Goal: Navigation & Orientation: Find specific page/section

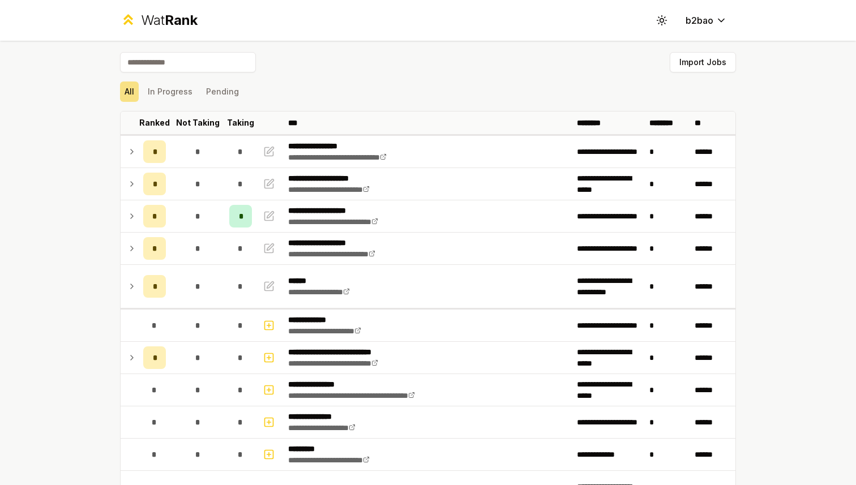
click at [151, 21] on div "Wat Rank" at bounding box center [169, 20] width 57 height 18
click at [168, 27] on span "Rank" at bounding box center [181, 20] width 33 height 16
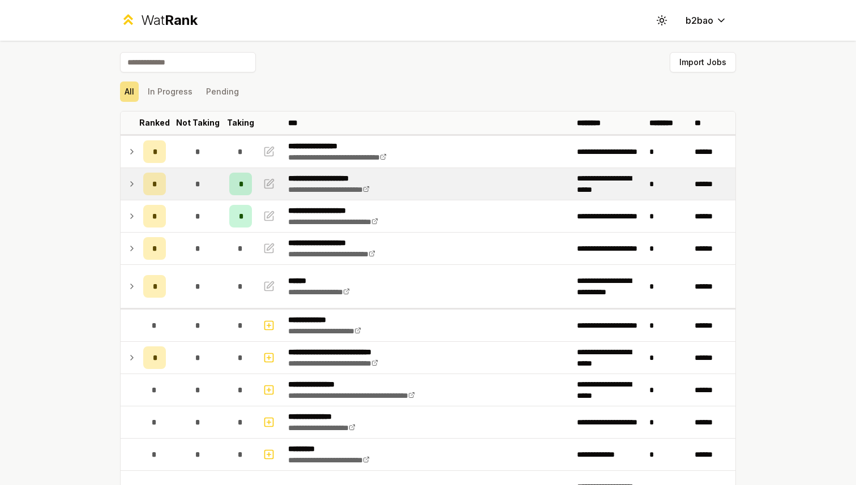
click at [132, 186] on icon at bounding box center [131, 184] width 9 height 14
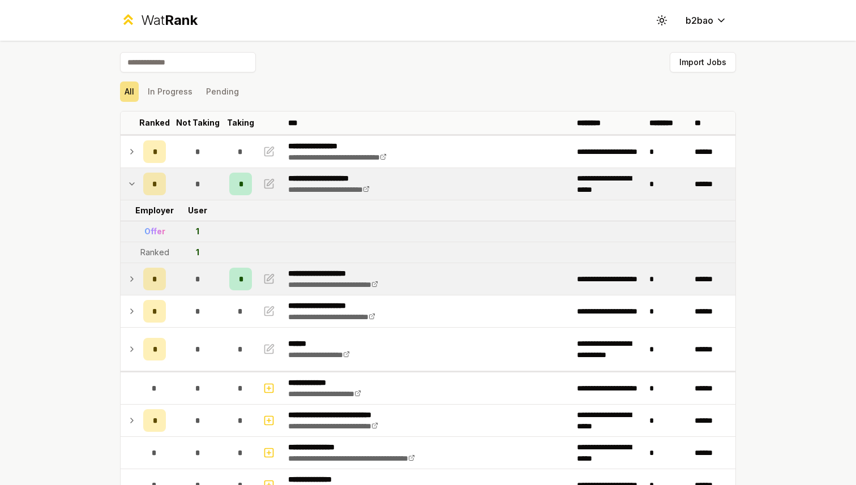
click at [131, 277] on icon at bounding box center [131, 279] width 9 height 14
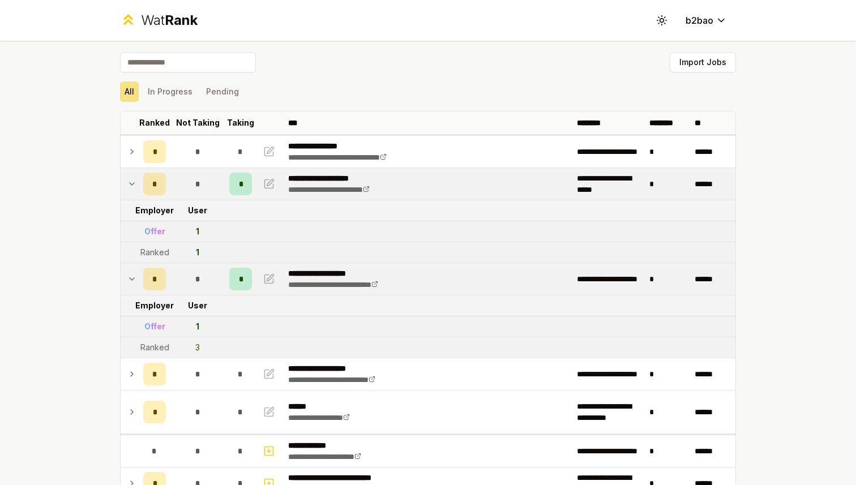
click at [131, 277] on icon at bounding box center [131, 279] width 9 height 14
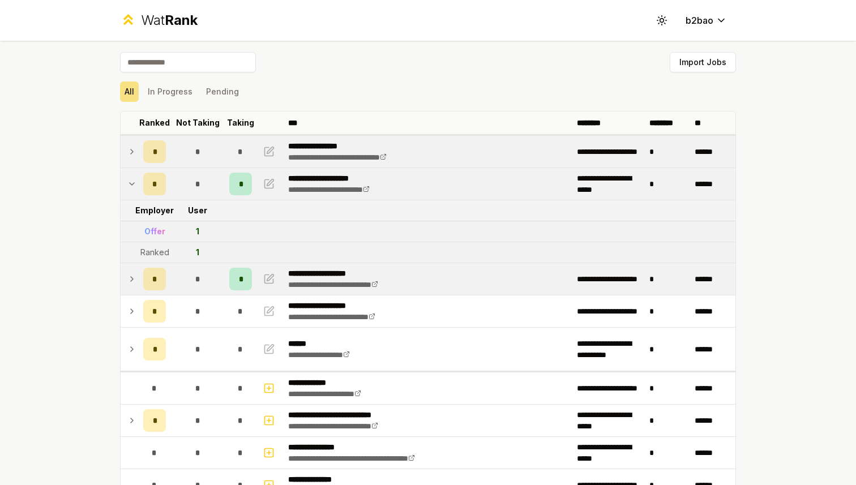
click at [137, 152] on td at bounding box center [130, 152] width 18 height 32
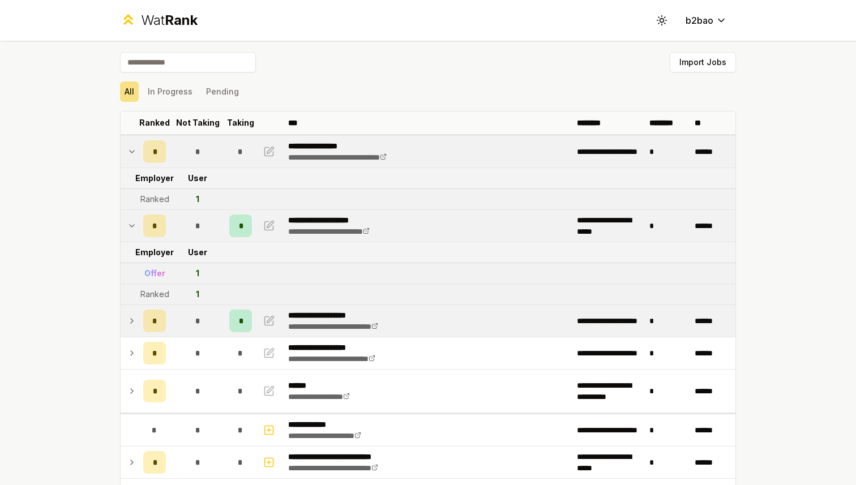
click at [137, 152] on td at bounding box center [130, 152] width 18 height 32
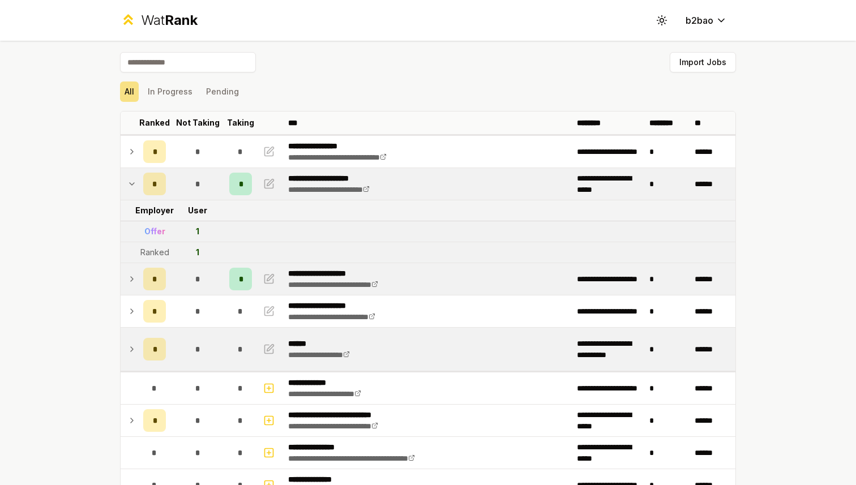
click at [133, 345] on icon at bounding box center [131, 350] width 9 height 14
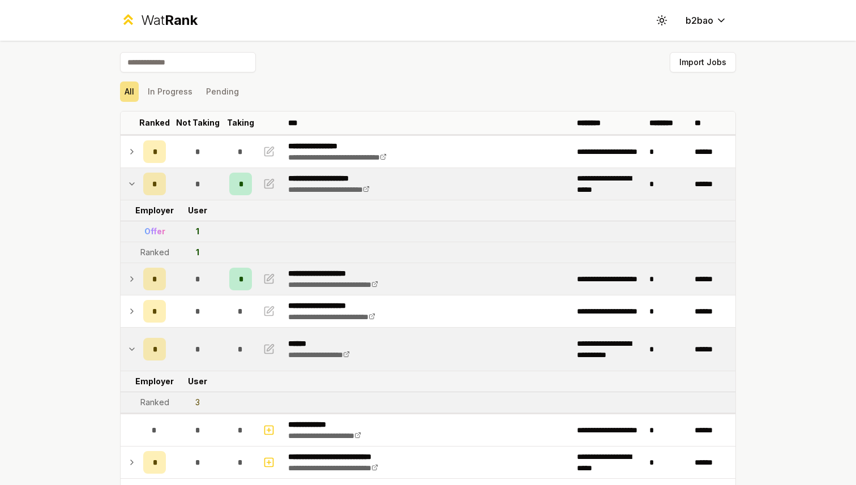
click at [133, 345] on icon at bounding box center [131, 350] width 9 height 14
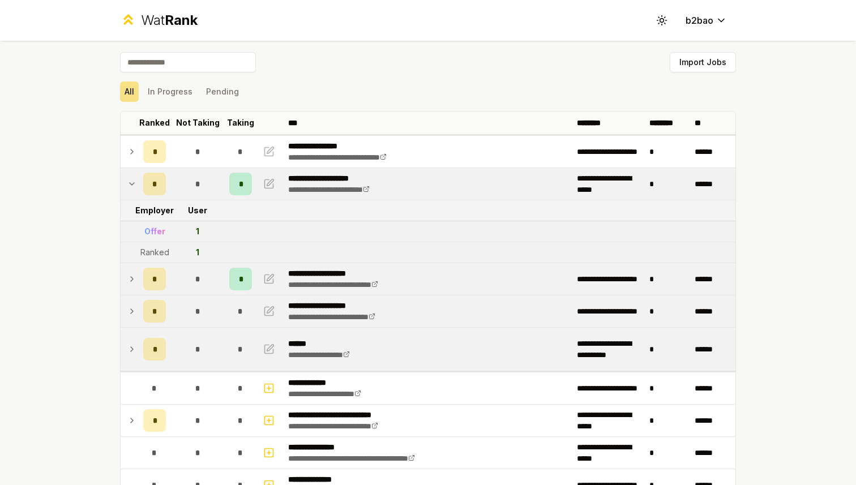
click at [133, 317] on icon at bounding box center [131, 312] width 9 height 14
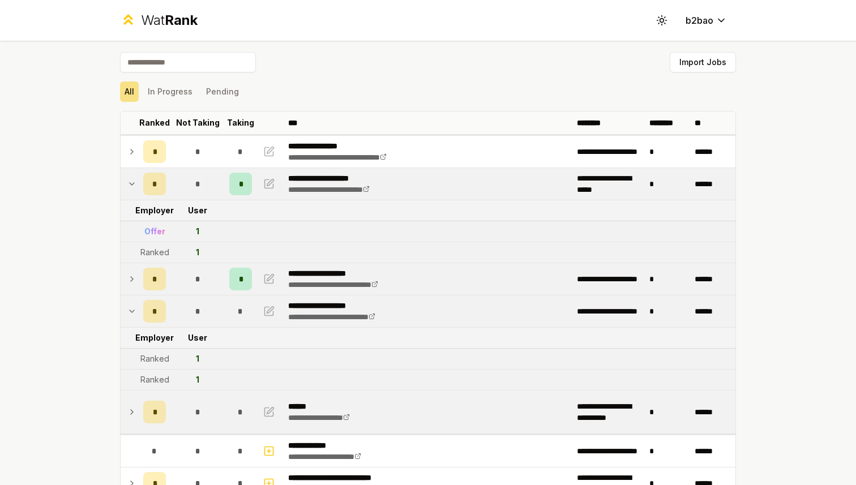
click at [134, 317] on icon at bounding box center [131, 312] width 9 height 14
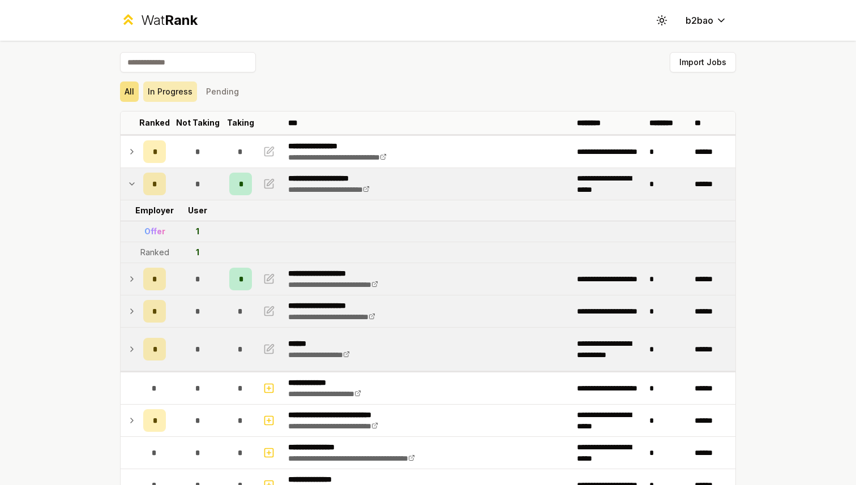
click at [169, 91] on button "In Progress" at bounding box center [170, 92] width 54 height 20
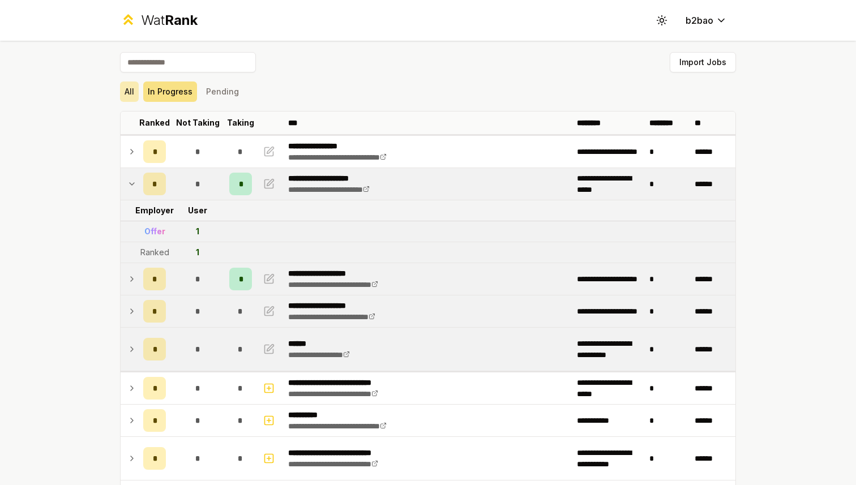
click at [129, 85] on button "All" at bounding box center [129, 92] width 19 height 20
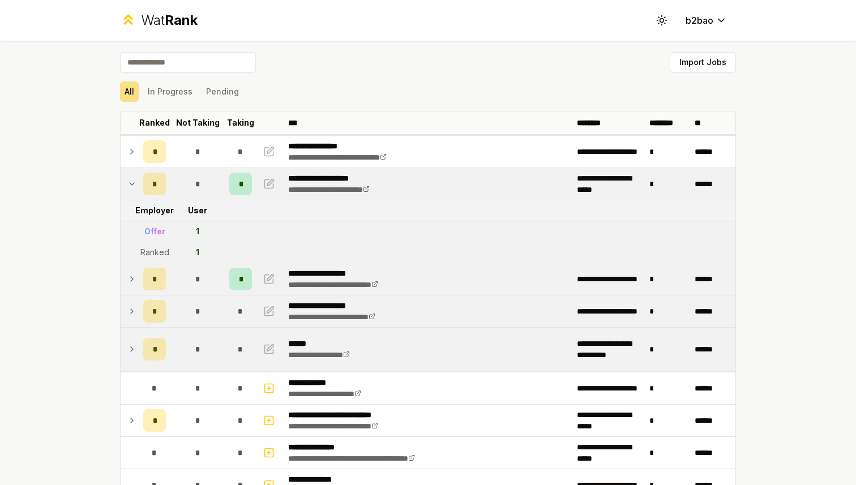
click at [134, 181] on icon at bounding box center [131, 184] width 9 height 14
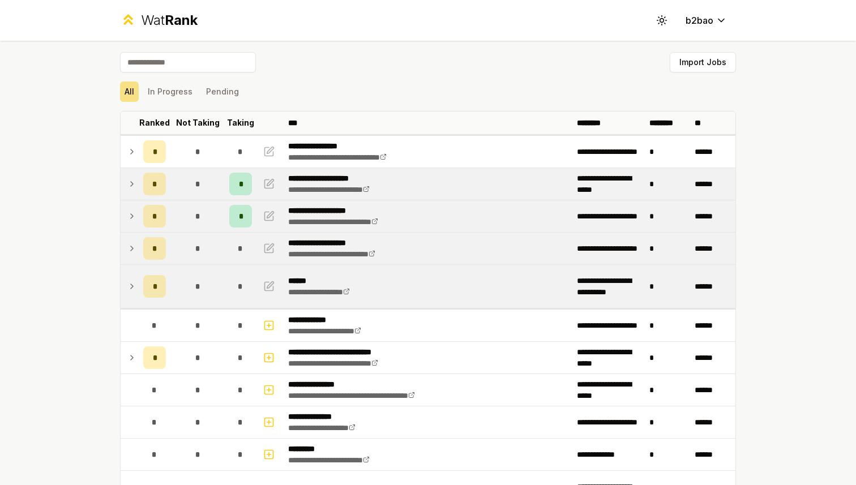
click at [134, 181] on icon at bounding box center [131, 184] width 9 height 14
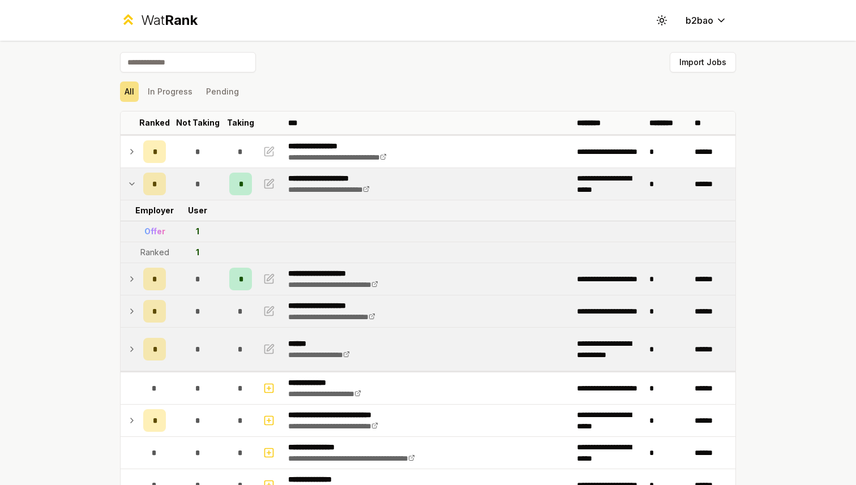
click at [134, 181] on icon at bounding box center [131, 184] width 9 height 14
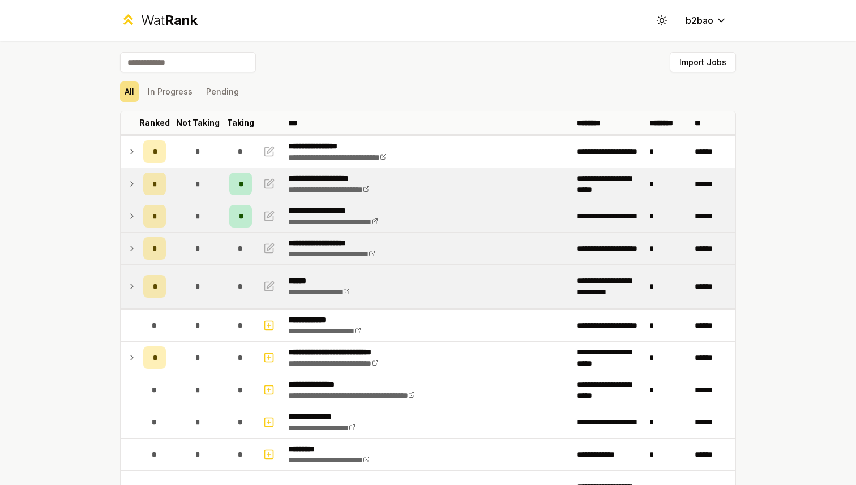
click at [129, 212] on icon at bounding box center [131, 216] width 9 height 14
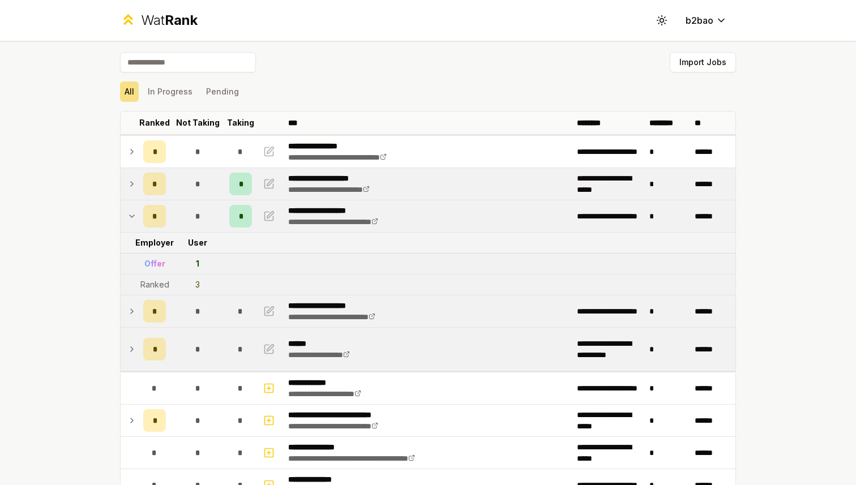
click at [130, 212] on icon at bounding box center [131, 216] width 9 height 14
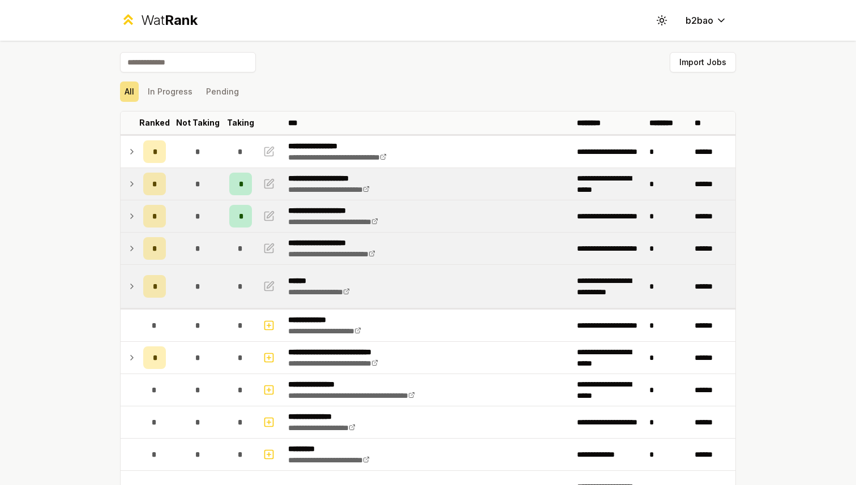
click at [155, 23] on div "Wat Rank" at bounding box center [169, 20] width 57 height 18
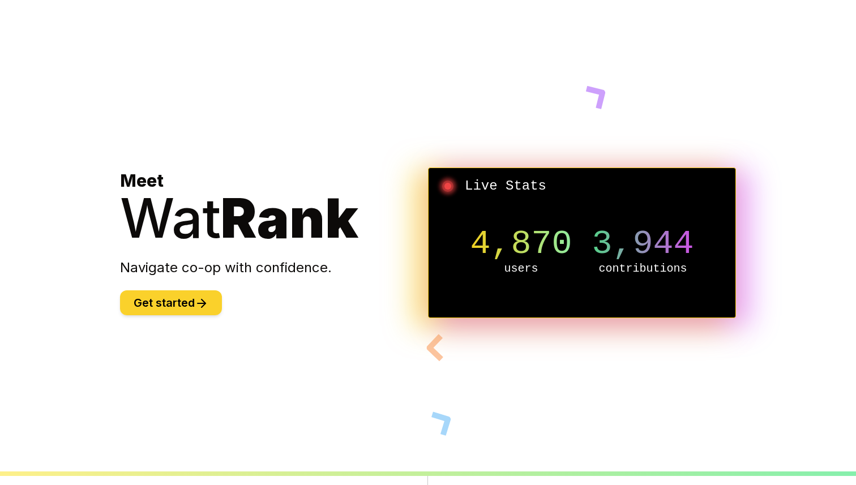
click at [195, 303] on button "Get started" at bounding box center [171, 302] width 102 height 25
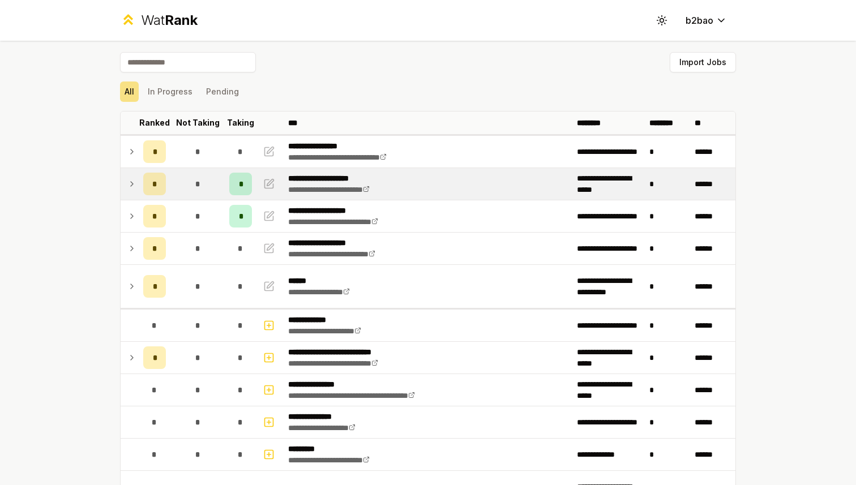
click at [189, 190] on div "*" at bounding box center [197, 184] width 23 height 23
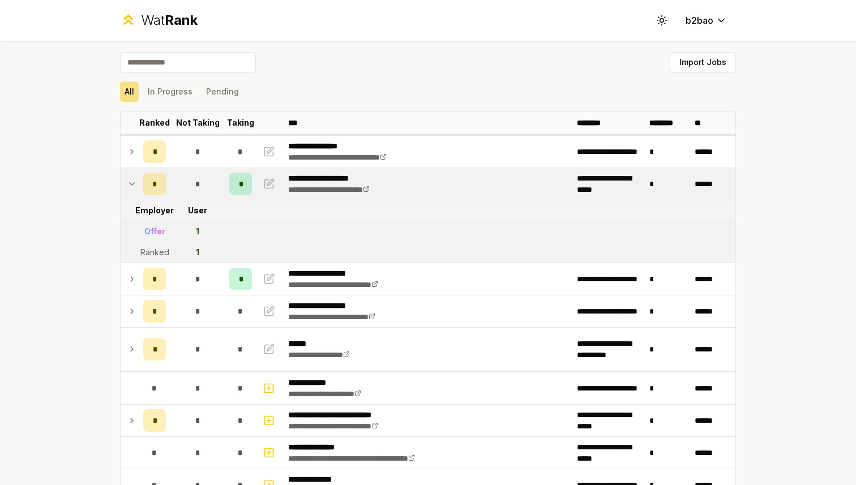
click at [189, 190] on div "*" at bounding box center [197, 184] width 23 height 23
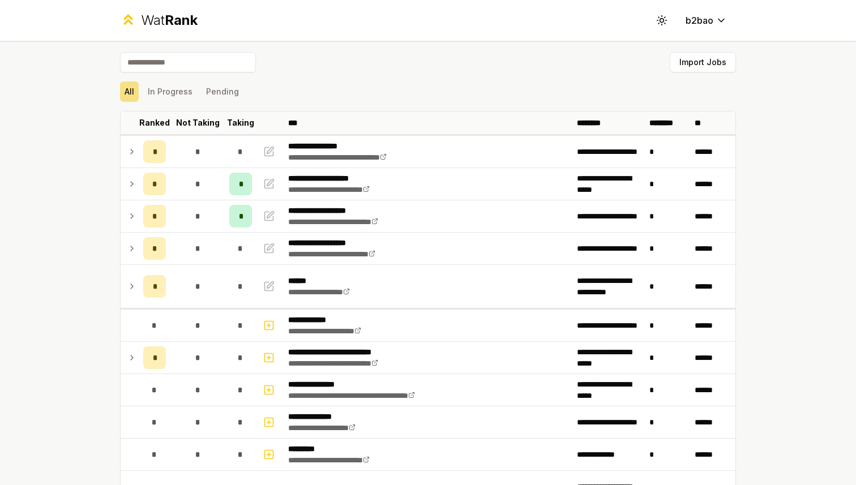
click at [164, 18] on div "Wat Rank" at bounding box center [169, 20] width 57 height 18
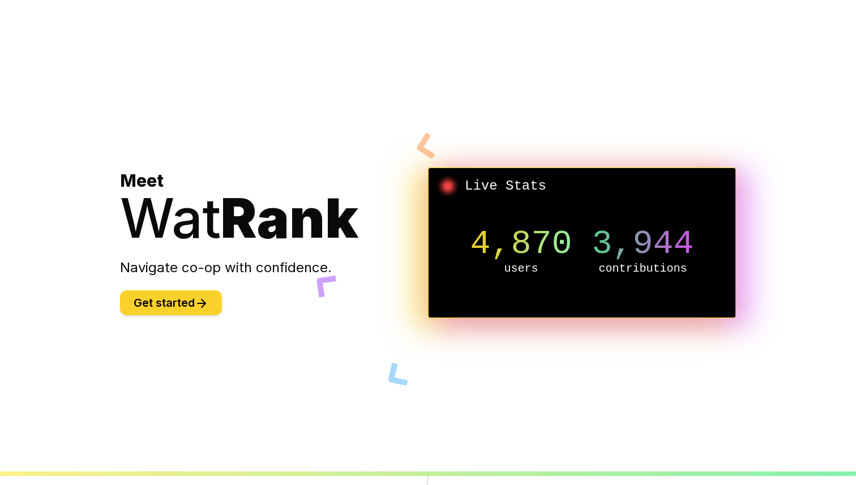
click at [187, 310] on button "Get started" at bounding box center [171, 302] width 102 height 25
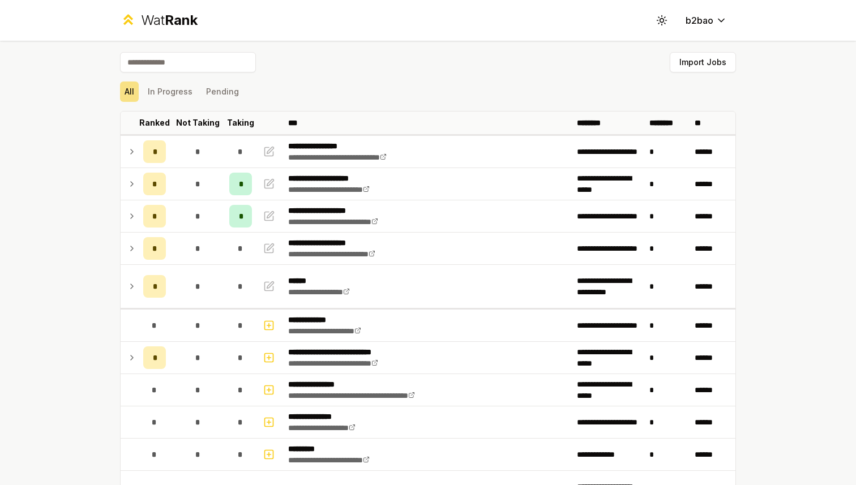
click at [142, 20] on div "Wat Rank" at bounding box center [169, 20] width 57 height 18
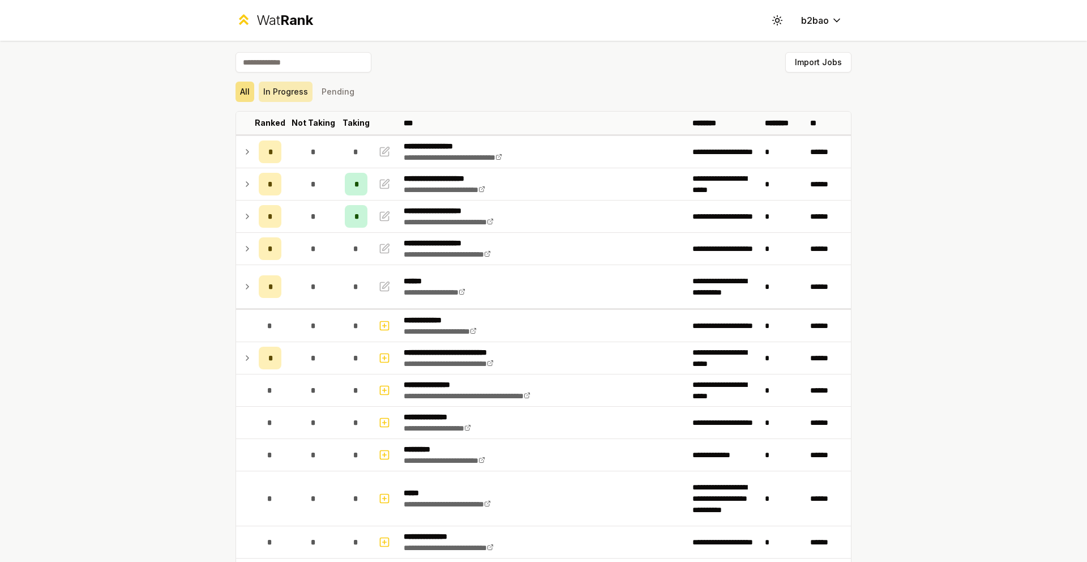
click at [280, 91] on button "In Progress" at bounding box center [286, 92] width 54 height 20
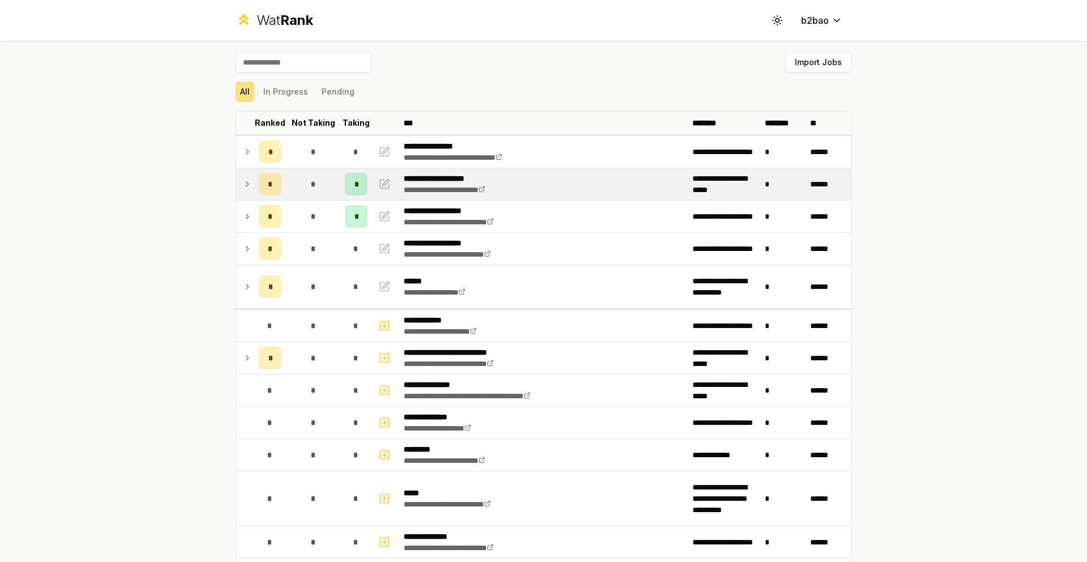
click at [245, 181] on icon at bounding box center [247, 184] width 9 height 14
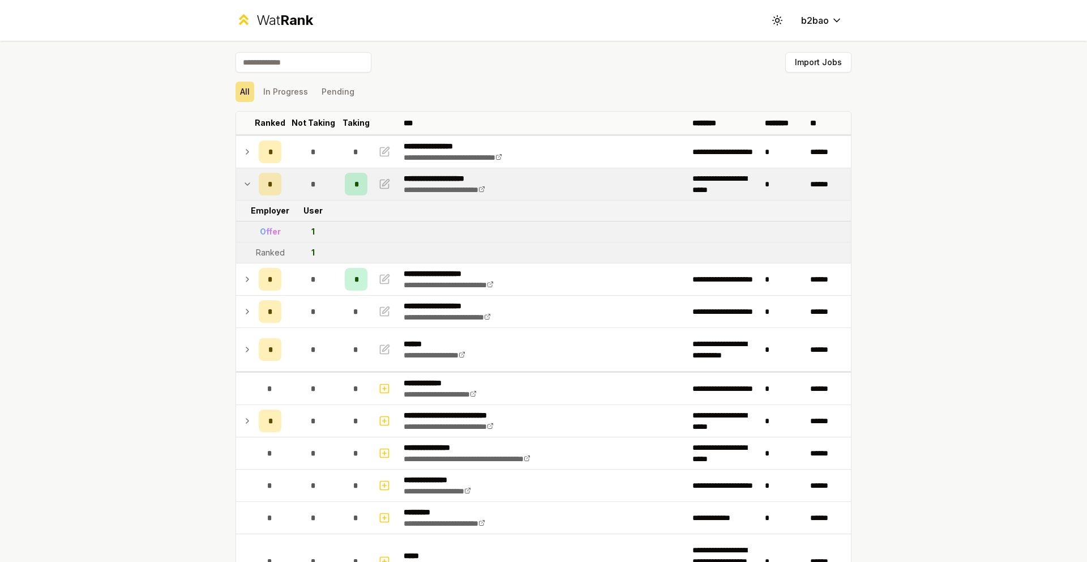
click at [245, 181] on icon at bounding box center [247, 184] width 9 height 14
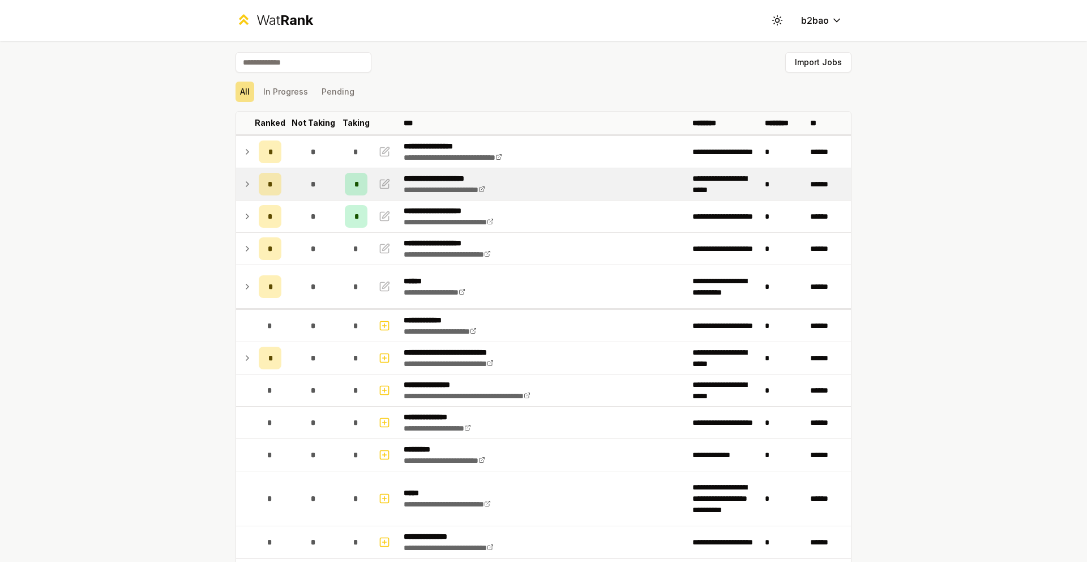
click at [274, 23] on div "Wat Rank" at bounding box center [284, 20] width 57 height 18
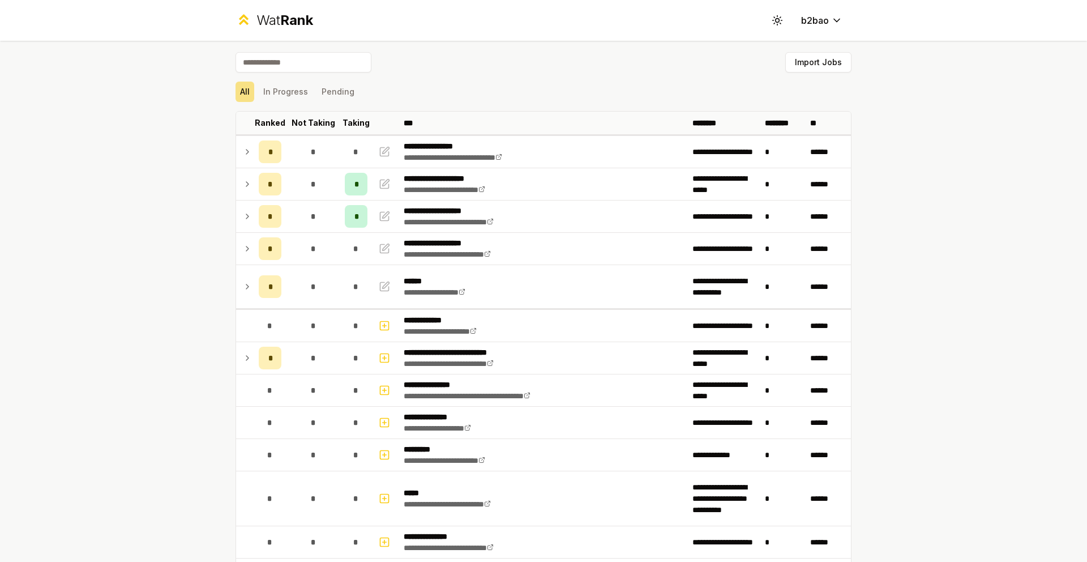
click at [259, 19] on div "Wat Rank" at bounding box center [284, 20] width 57 height 18
